Goal: Information Seeking & Learning: Learn about a topic

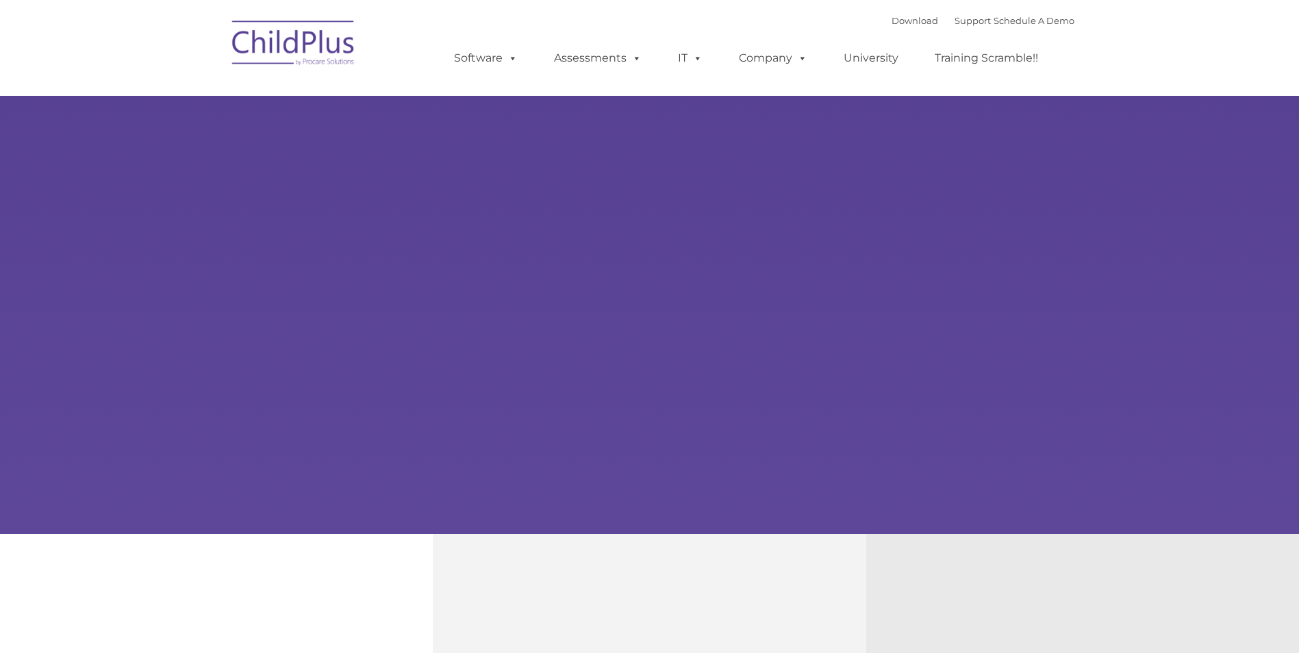
type input ""
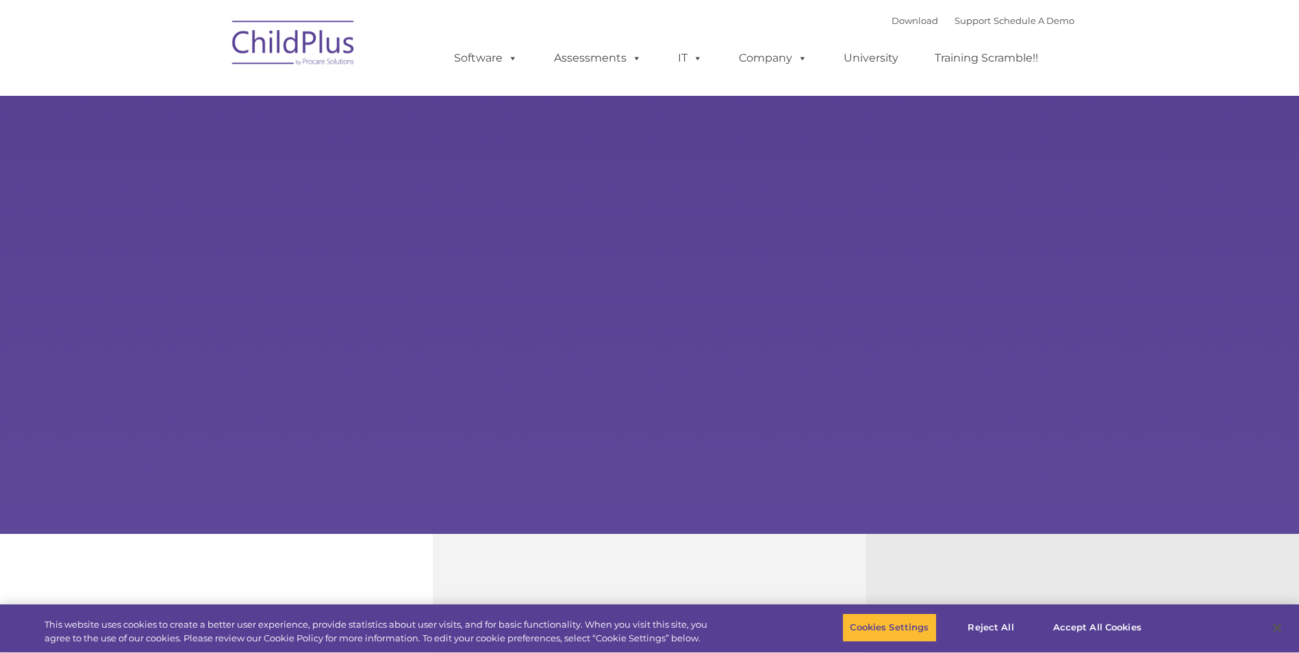
select select "MEDIUM"
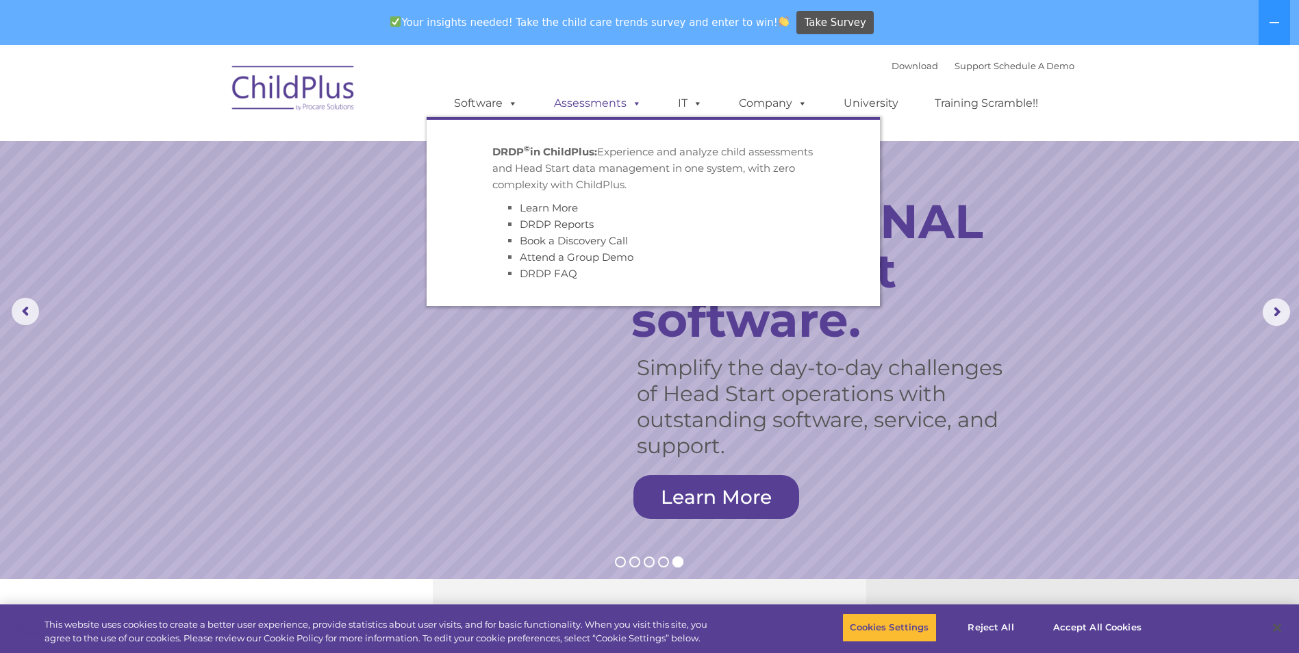
click at [627, 103] on span at bounding box center [634, 103] width 15 height 13
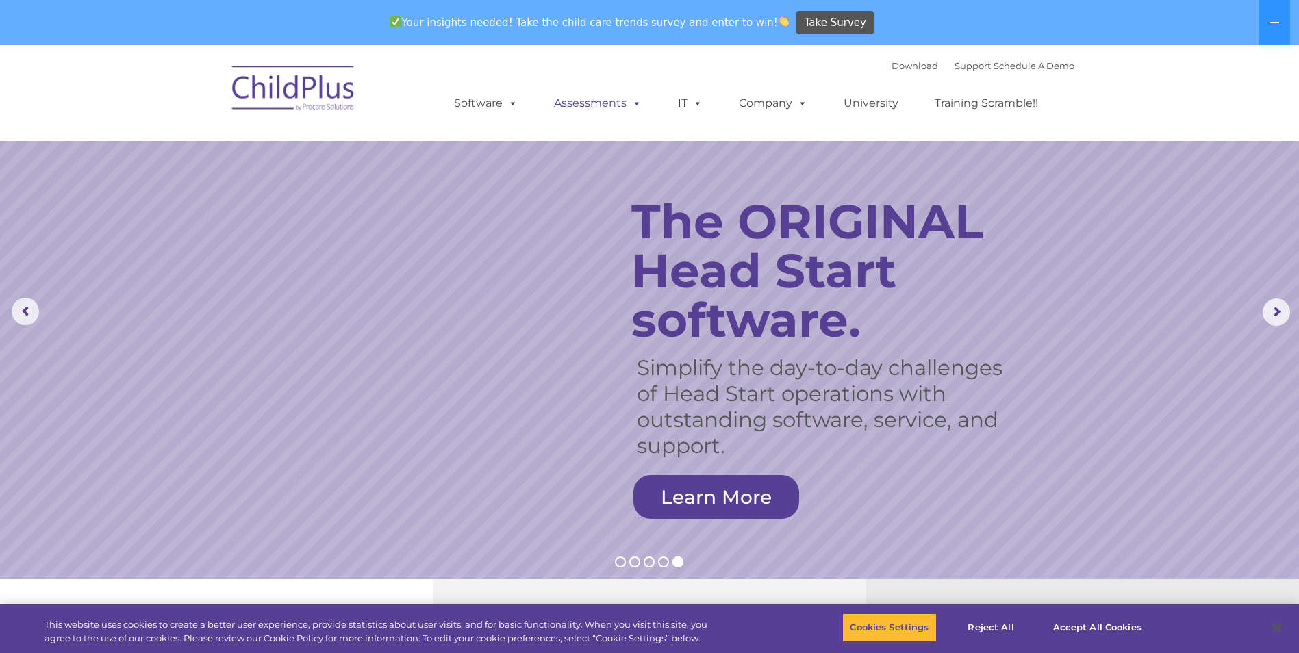
click at [627, 103] on span at bounding box center [634, 103] width 15 height 13
click at [503, 104] on span at bounding box center [510, 103] width 15 height 13
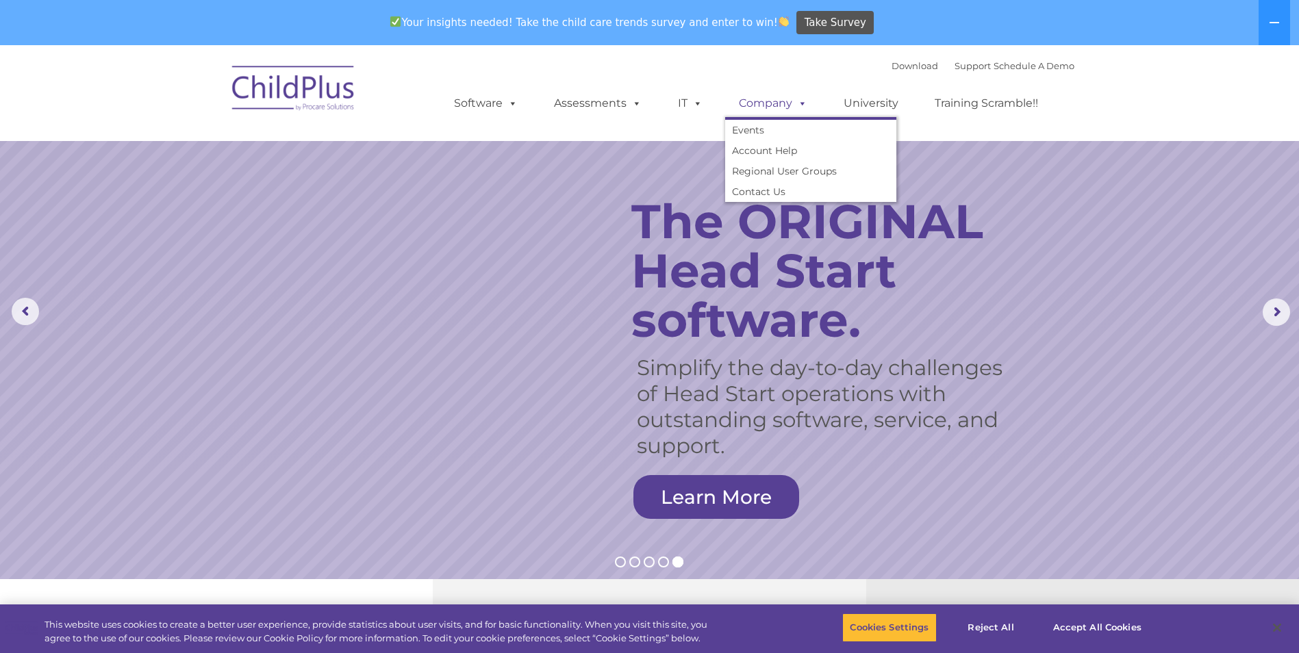
click at [798, 101] on span at bounding box center [799, 103] width 15 height 13
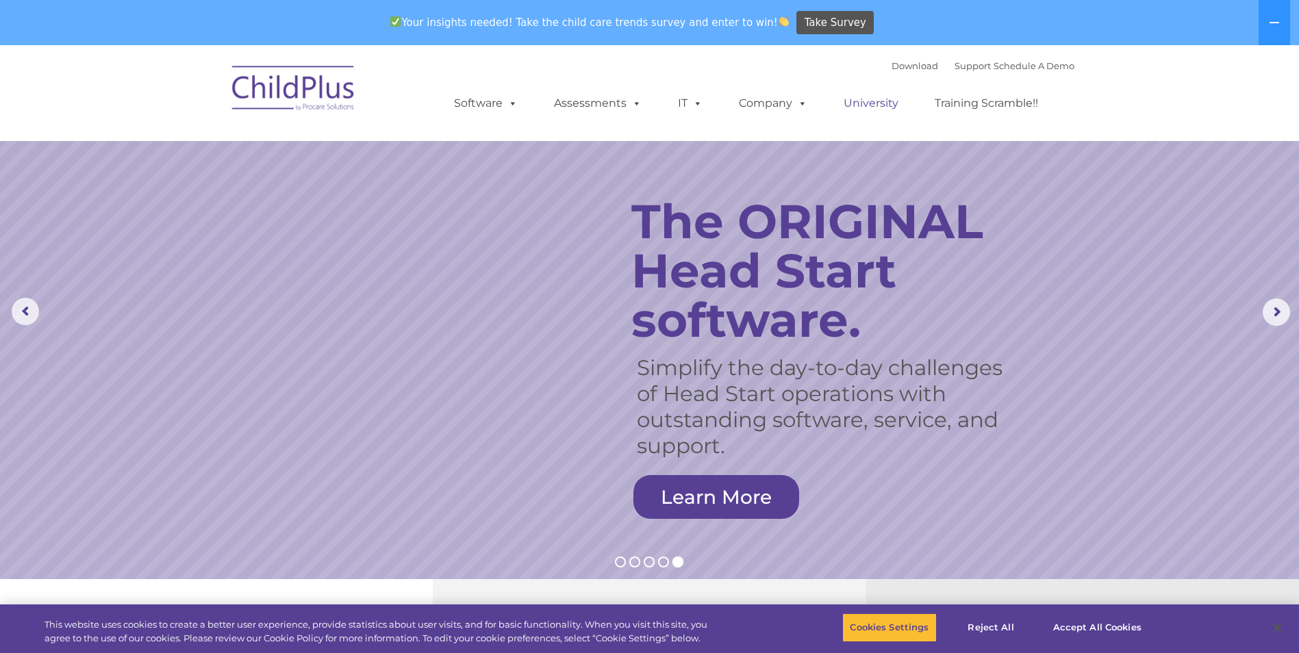
click at [872, 103] on link "University" at bounding box center [871, 103] width 82 height 27
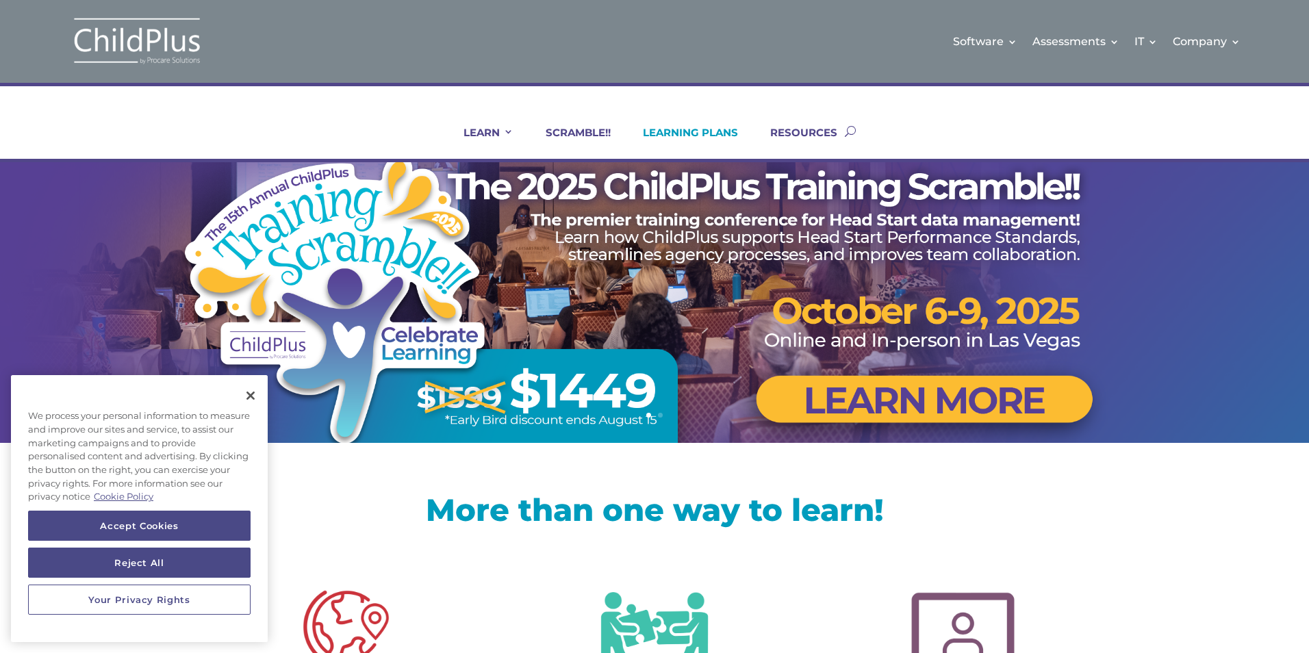
click at [690, 131] on link "LEARNING PLANS" at bounding box center [682, 142] width 112 height 33
click at [851, 130] on button "button" at bounding box center [850, 130] width 11 height 55
type input "childplus help center"
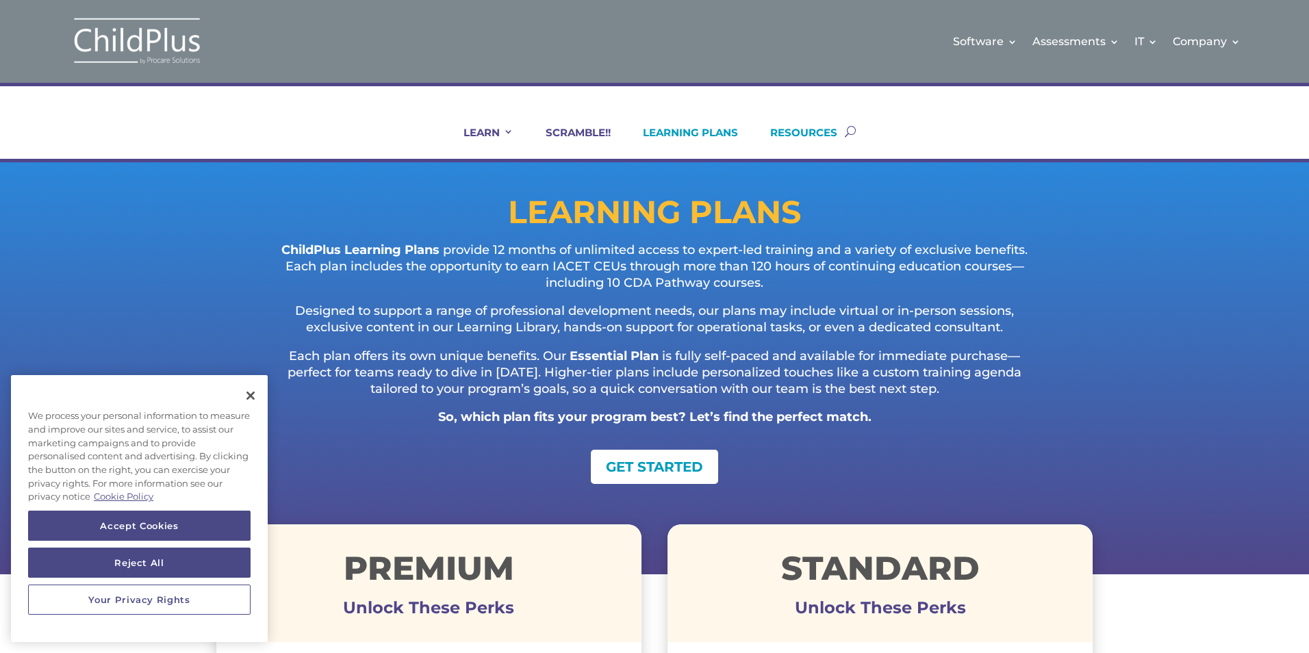
click at [794, 129] on link "RESOURCES" at bounding box center [795, 142] width 84 height 33
click at [250, 394] on button "Close" at bounding box center [251, 396] width 30 height 30
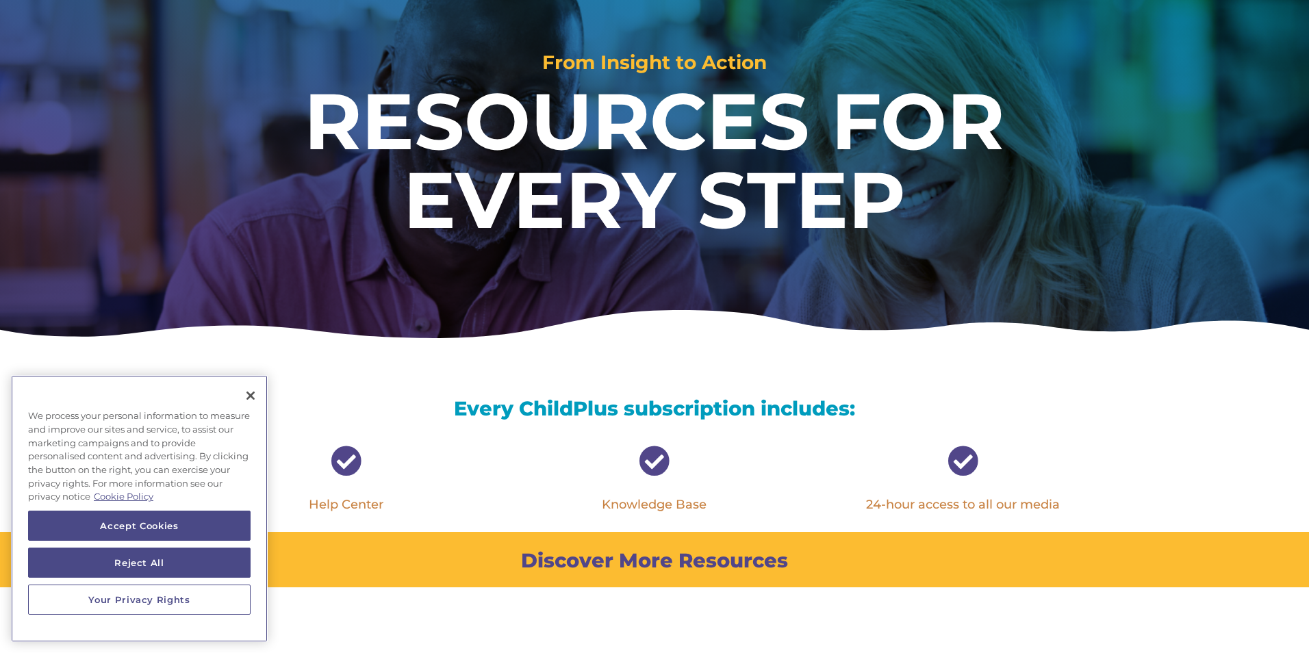
scroll to position [219, 0]
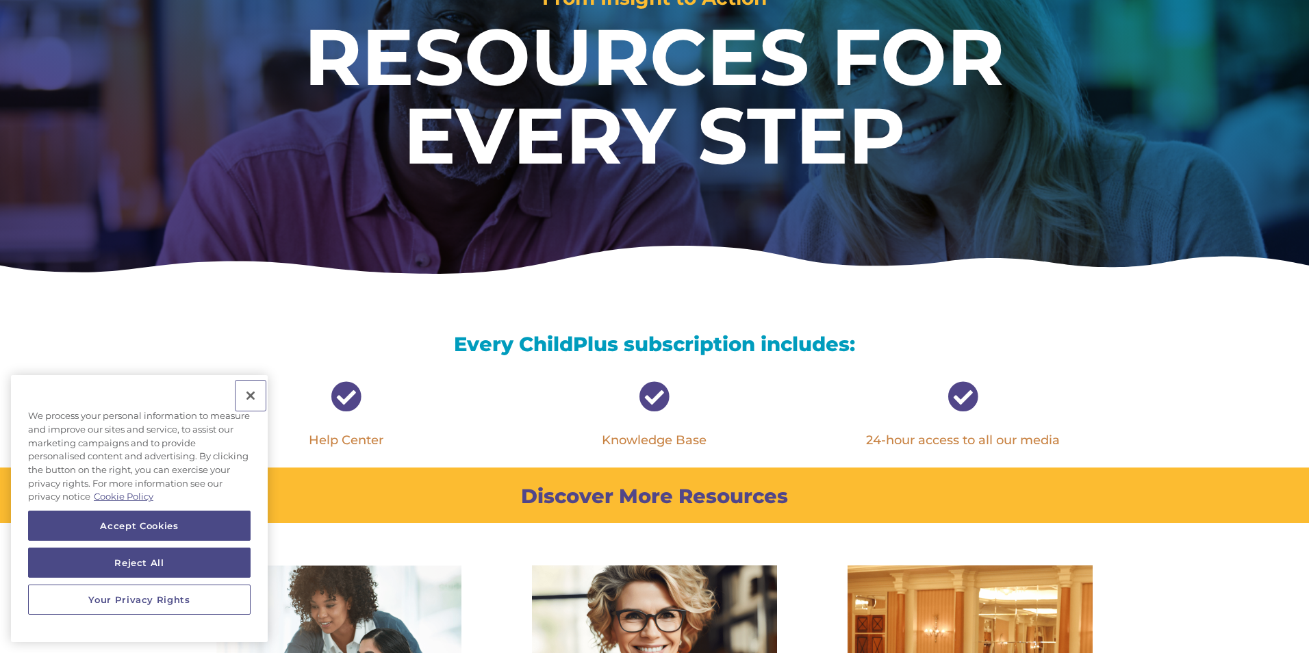
click at [252, 396] on button "Close" at bounding box center [251, 396] width 30 height 30
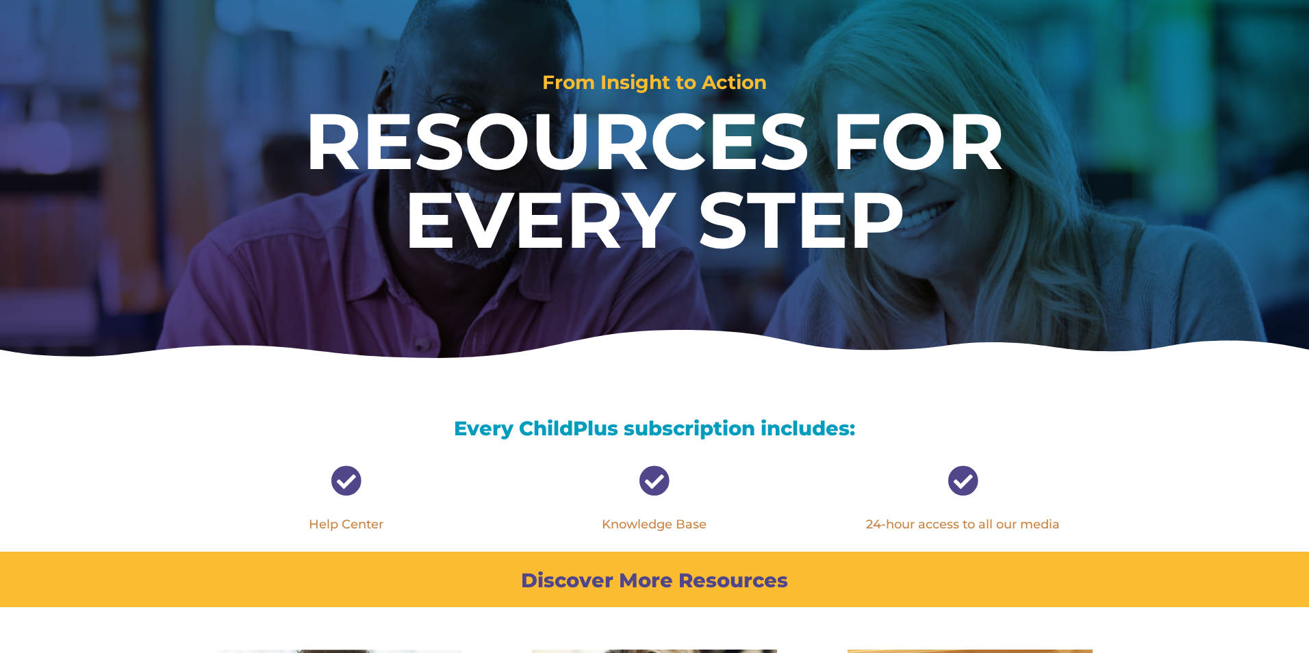
scroll to position [0, 0]
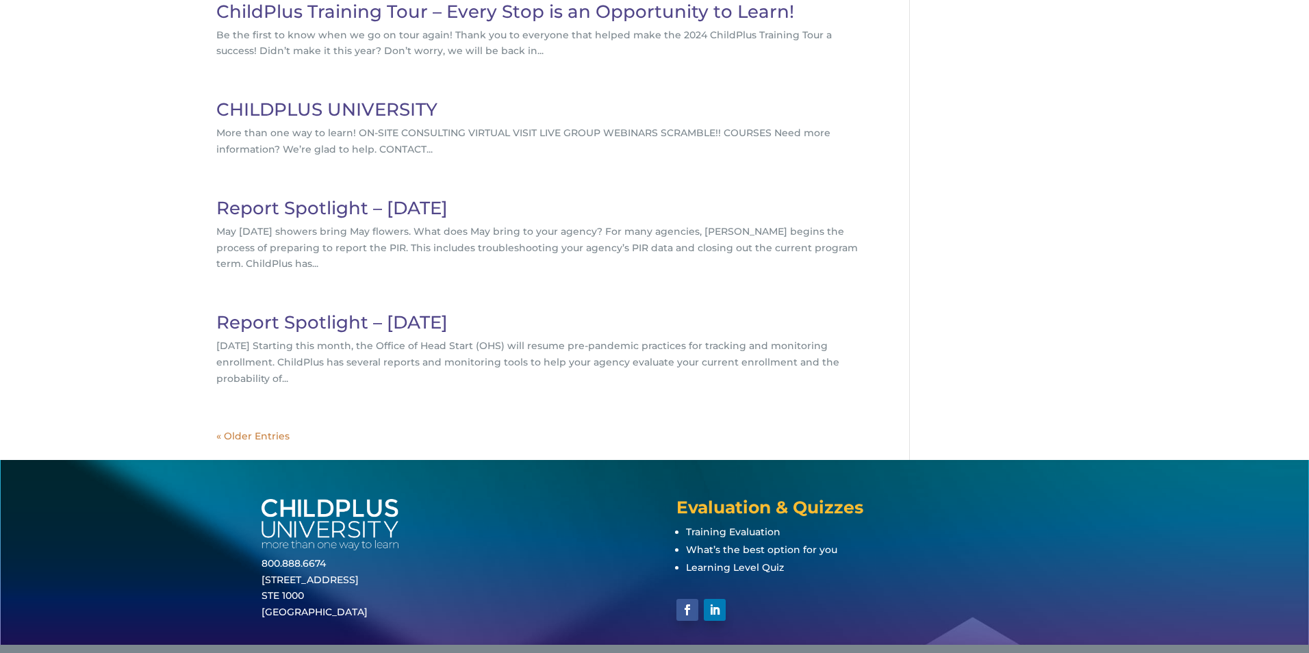
scroll to position [274, 0]
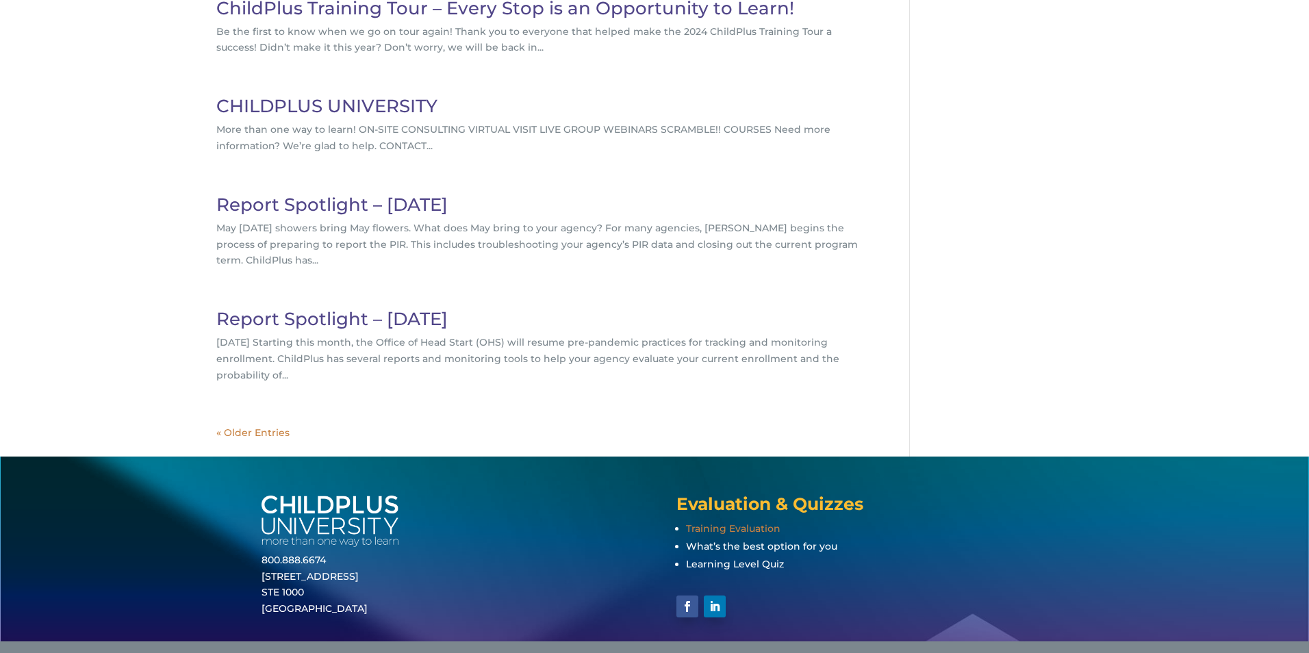
click at [708, 533] on span "Training Evaluation" at bounding box center [733, 528] width 94 height 12
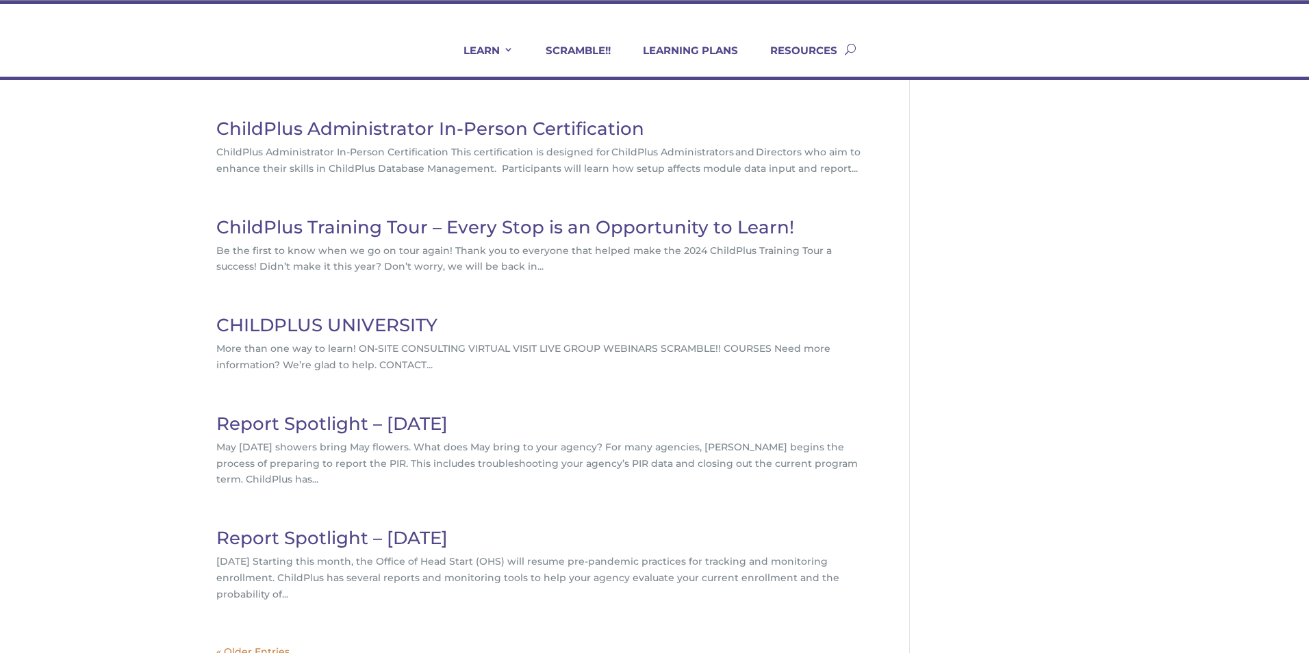
scroll to position [0, 0]
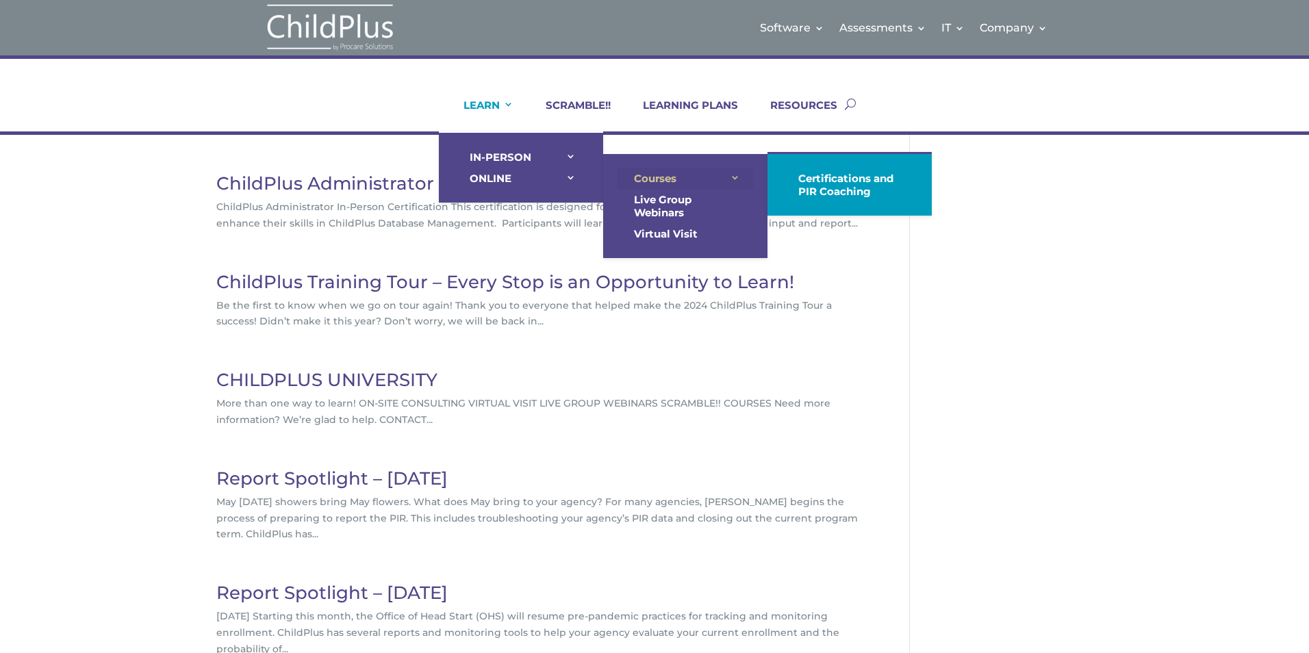
click at [648, 181] on link "Courses" at bounding box center [685, 178] width 137 height 21
